Goal: Check status: Check status

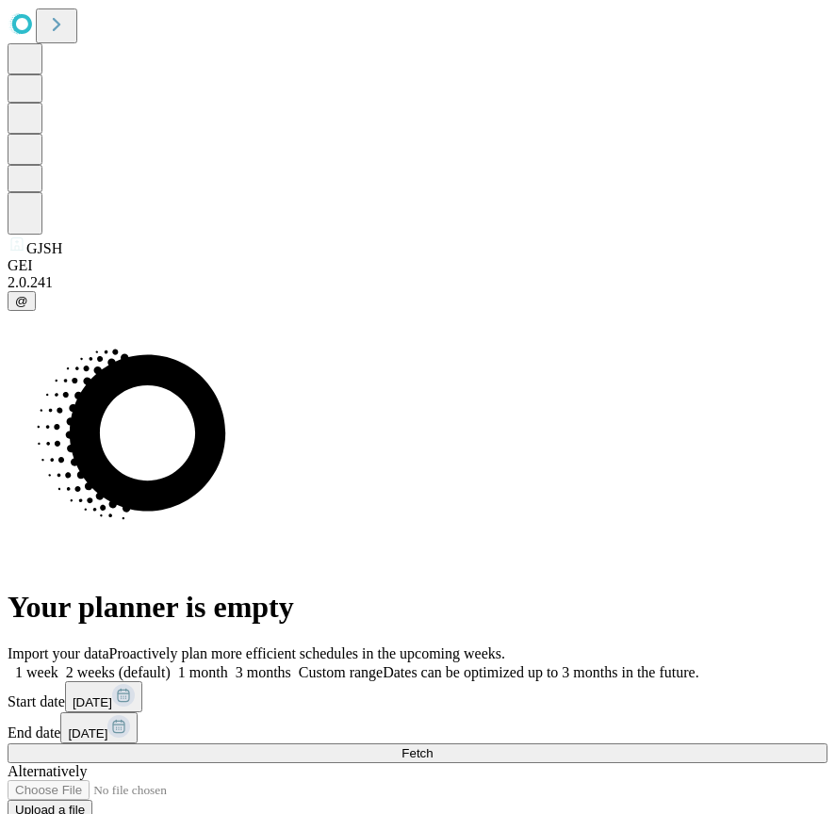
click at [692, 743] on button "Fetch" at bounding box center [418, 753] width 820 height 20
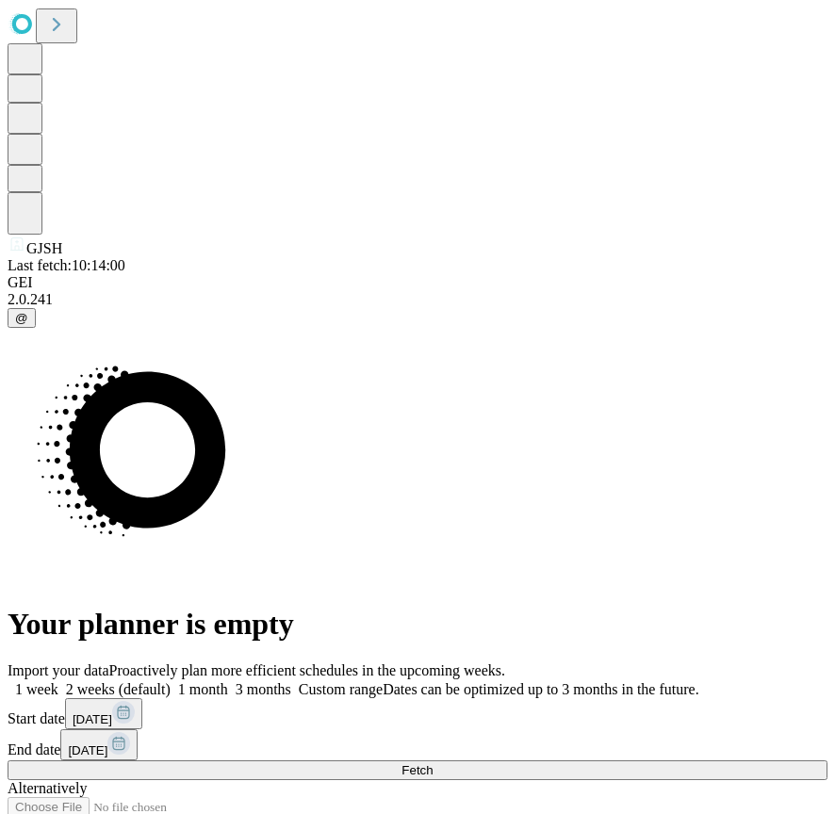
click at [28, 325] on span "@" at bounding box center [21, 318] width 13 height 14
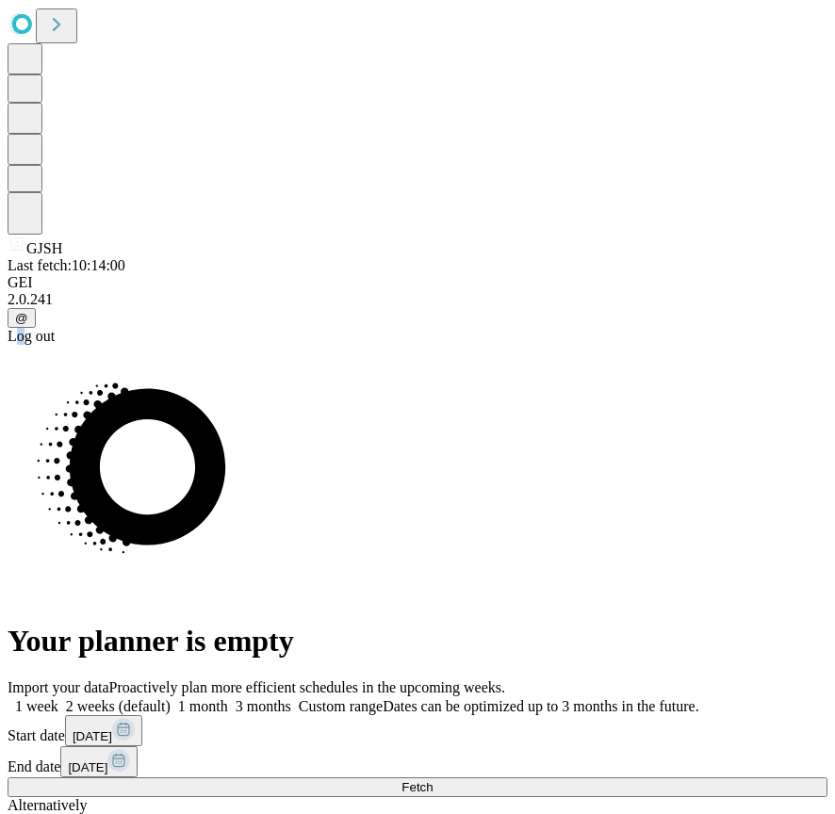
click at [89, 345] on div "Log out" at bounding box center [418, 336] width 820 height 17
click at [96, 345] on div "Log out" at bounding box center [418, 336] width 820 height 17
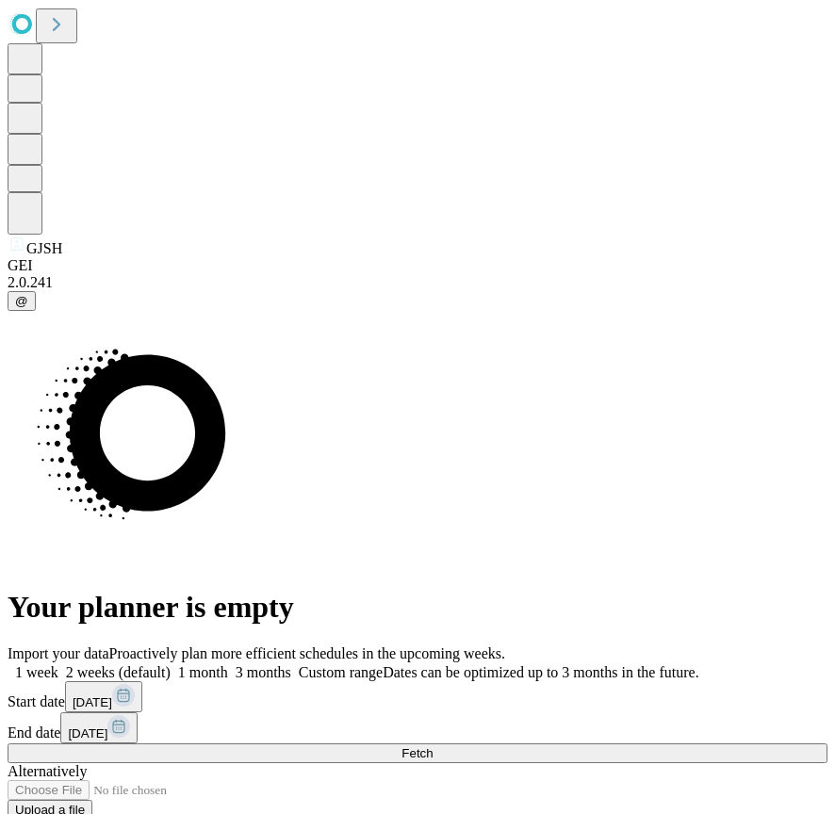
click at [702, 743] on button "Fetch" at bounding box center [418, 753] width 820 height 20
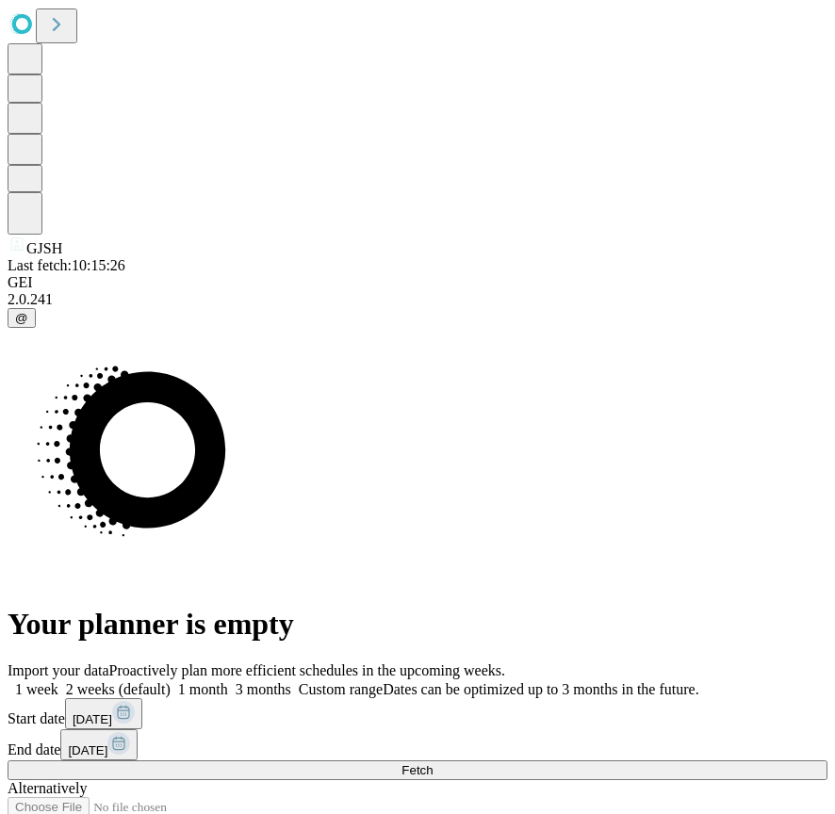
click at [704, 760] on button "Fetch" at bounding box center [418, 770] width 820 height 20
